Goal: Navigation & Orientation: Find specific page/section

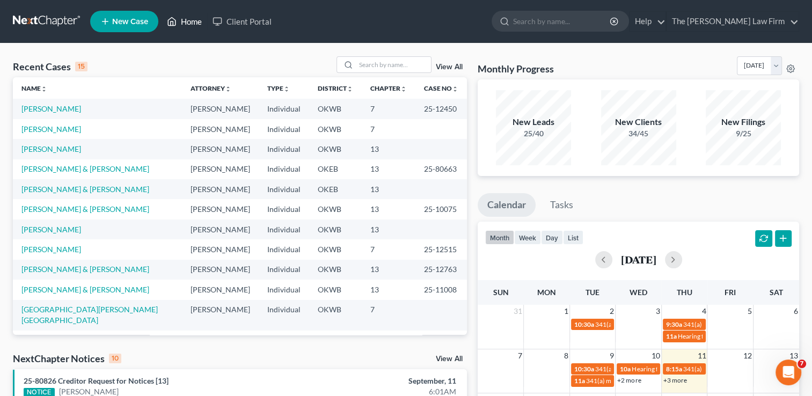
click at [187, 22] on link "Home" at bounding box center [185, 21] width 46 height 19
click at [189, 25] on link "Home" at bounding box center [185, 21] width 46 height 19
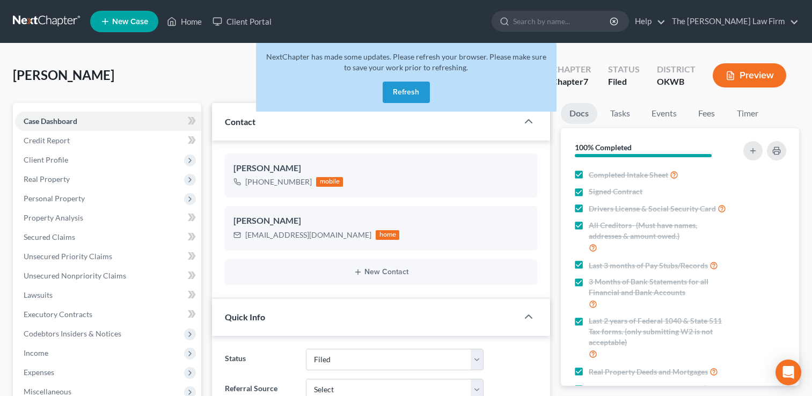
select select "2"
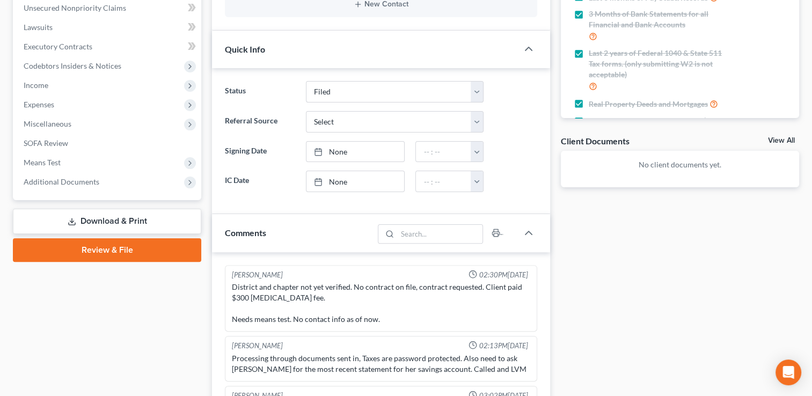
scroll to position [325, 0]
